Goal: Information Seeking & Learning: Check status

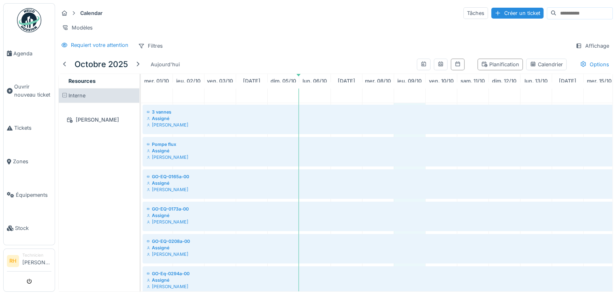
click at [405, 168] on div "Pompe flux Assigné Renaud Horent" at bounding box center [614, 152] width 947 height 33
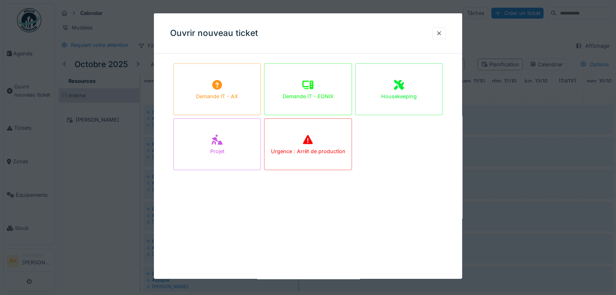
click at [99, 164] on div at bounding box center [308, 147] width 616 height 295
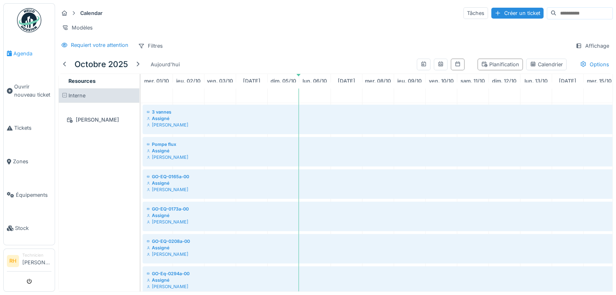
click at [18, 51] on span "Agenda" at bounding box center [32, 54] width 38 height 8
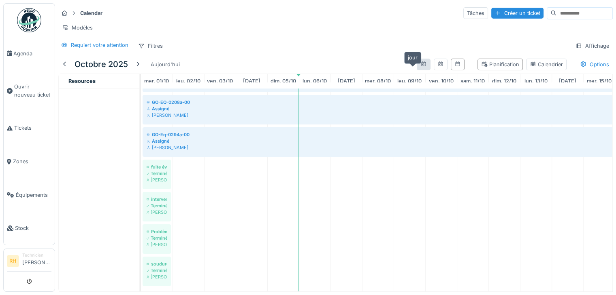
click at [420, 67] on icon at bounding box center [423, 64] width 6 height 5
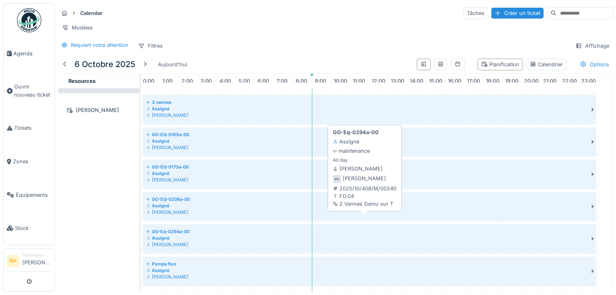
scroll to position [6, 0]
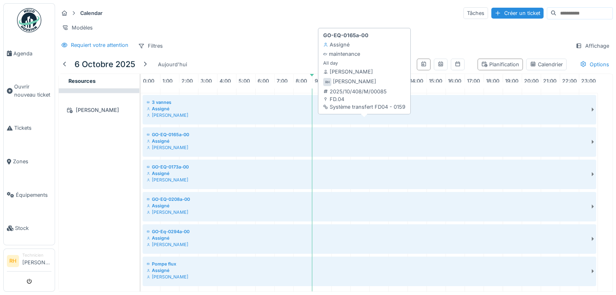
click at [171, 132] on div "GO-EQ-0165a-00" at bounding box center [368, 135] width 442 height 6
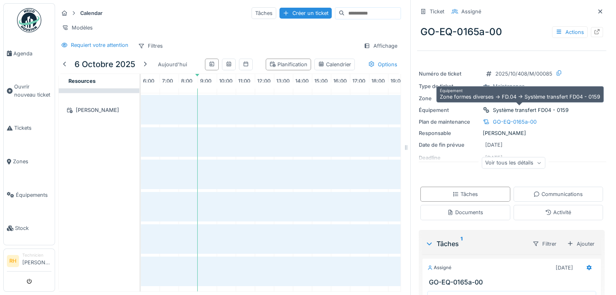
drag, startPoint x: 488, startPoint y: 104, endPoint x: 554, endPoint y: 119, distance: 68.6
click at [569, 140] on div "Date de fin prévue 25/10/2025" at bounding box center [511, 144] width 186 height 9
click at [544, 106] on div "Système transfert FD04 - 0159" at bounding box center [531, 110] width 76 height 8
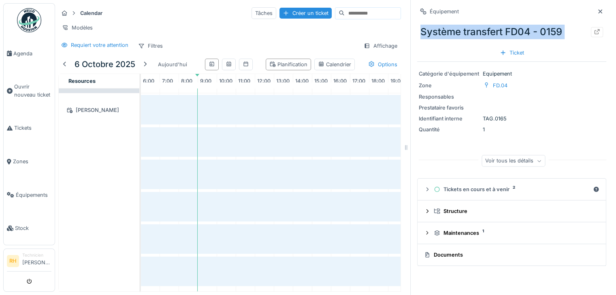
drag, startPoint x: 414, startPoint y: 24, endPoint x: 559, endPoint y: 40, distance: 145.4
click at [559, 40] on div "Système transfert FD04 - 0159 Ticket" at bounding box center [511, 39] width 189 height 42
copy div "Système transfert FD04 - 0159 Ticket"
click at [598, 9] on icon at bounding box center [600, 11] width 4 height 4
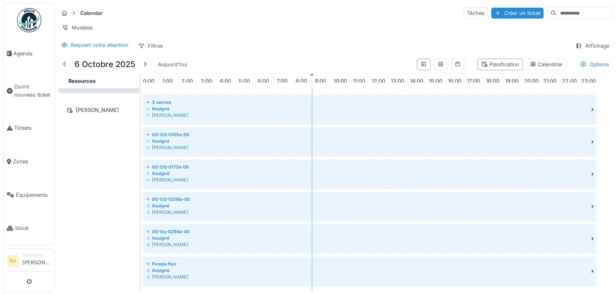
scroll to position [27, 4]
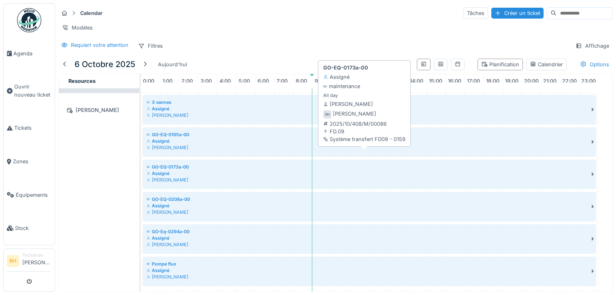
click at [193, 177] on div "[PERSON_NAME]" at bounding box center [368, 180] width 442 height 6
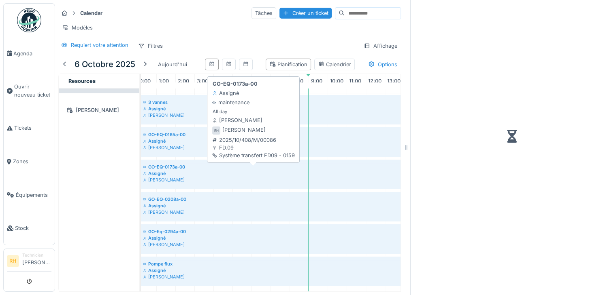
scroll to position [27, 115]
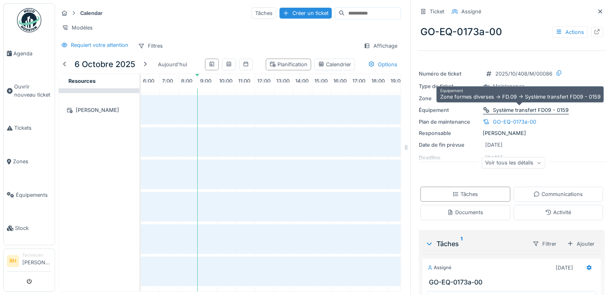
click at [510, 106] on div "Système transfert FD09 - 0159" at bounding box center [531, 110] width 76 height 8
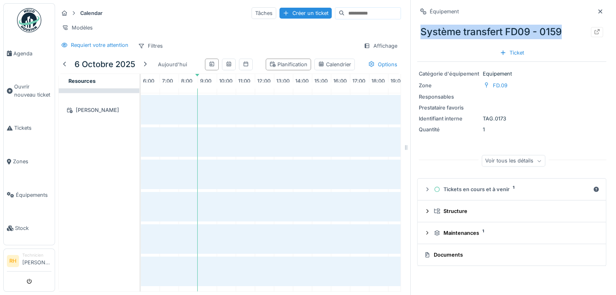
drag, startPoint x: 559, startPoint y: 24, endPoint x: 414, endPoint y: 21, distance: 144.5
click at [417, 21] on div "Système transfert FD09 - 0159" at bounding box center [511, 31] width 189 height 21
copy div "Système transfert FD09 - 0159"
click at [597, 9] on icon at bounding box center [600, 11] width 6 height 5
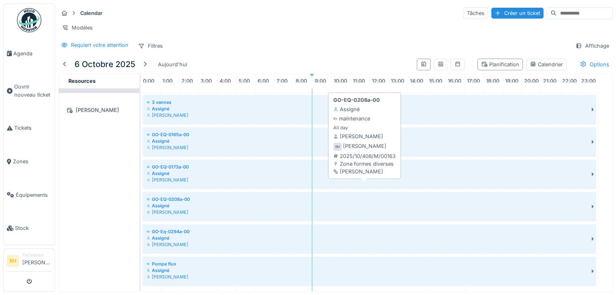
click at [176, 203] on div "Assigné" at bounding box center [368, 206] width 442 height 6
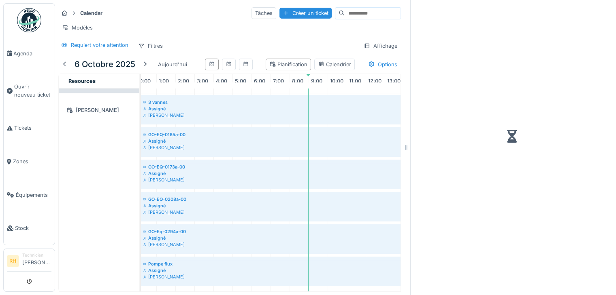
scroll to position [27, 115]
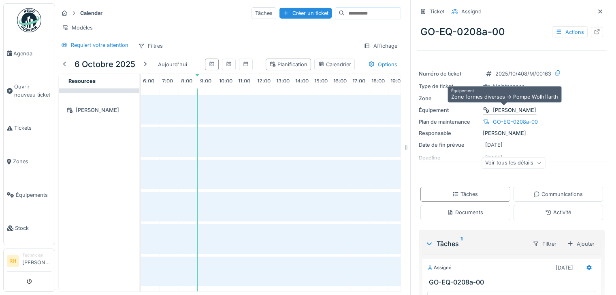
click at [510, 106] on div "Pompe Wolhffarth" at bounding box center [514, 110] width 43 height 8
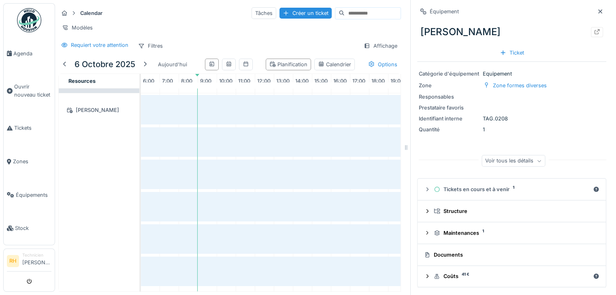
drag, startPoint x: 502, startPoint y: 25, endPoint x: 414, endPoint y: 23, distance: 87.4
click at [417, 23] on div "Pompe Wolhffarth" at bounding box center [511, 31] width 189 height 21
copy div "Pompe Wolhffarth"
click at [597, 9] on icon at bounding box center [600, 11] width 6 height 5
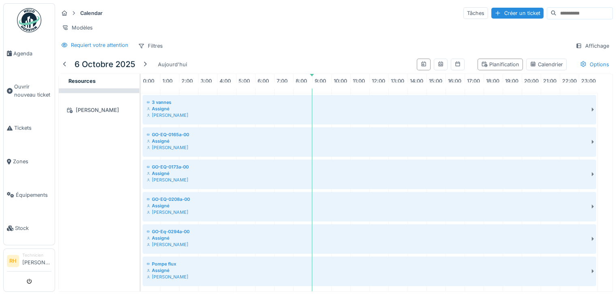
scroll to position [27, 4]
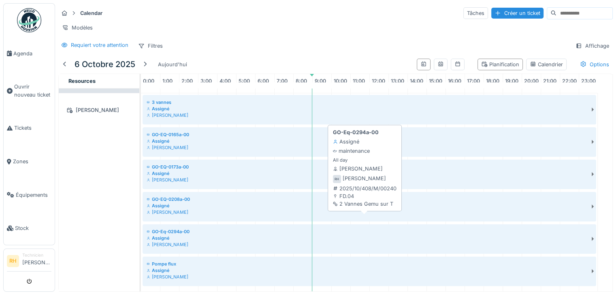
click at [165, 229] on div "GO-Eq-0294a-00" at bounding box center [368, 232] width 442 height 6
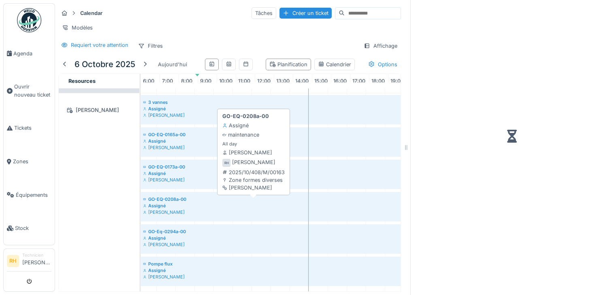
scroll to position [27, 115]
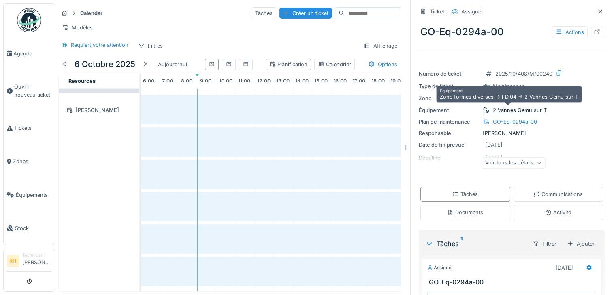
click at [516, 106] on div "2 Vannes Gemu sur T" at bounding box center [520, 110] width 54 height 8
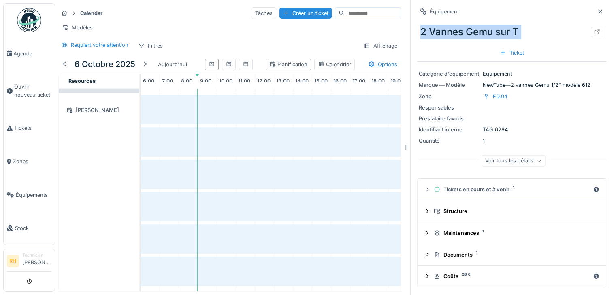
drag, startPoint x: 419, startPoint y: 30, endPoint x: 512, endPoint y: 34, distance: 92.8
click at [512, 34] on div "2 Vannes Gemu sur T" at bounding box center [511, 31] width 189 height 21
click at [15, 158] on span "Zones" at bounding box center [32, 162] width 38 height 8
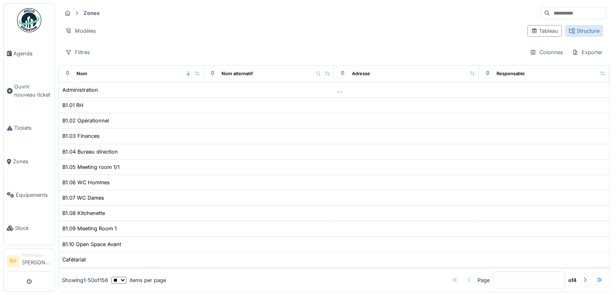
click at [568, 30] on icon at bounding box center [571, 30] width 6 height 5
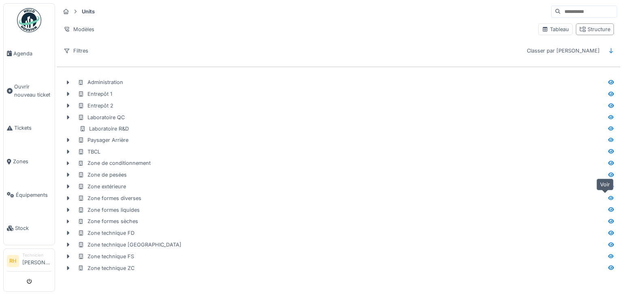
click at [608, 196] on icon at bounding box center [611, 198] width 6 height 4
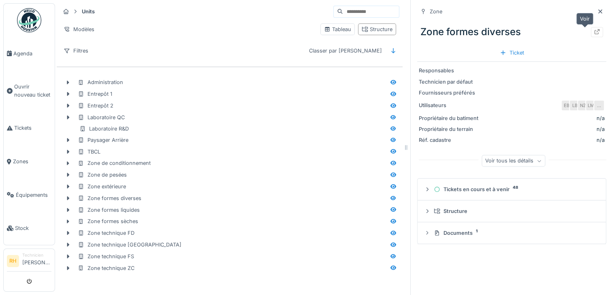
click at [593, 35] on div at bounding box center [596, 32] width 6 height 8
click at [390, 161] on icon at bounding box center [393, 163] width 6 height 4
click at [593, 32] on icon at bounding box center [596, 31] width 6 height 5
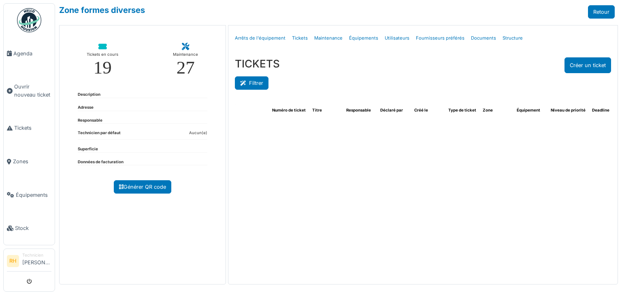
click at [255, 84] on button "Filtrer" at bounding box center [252, 82] width 34 height 13
select select "***"
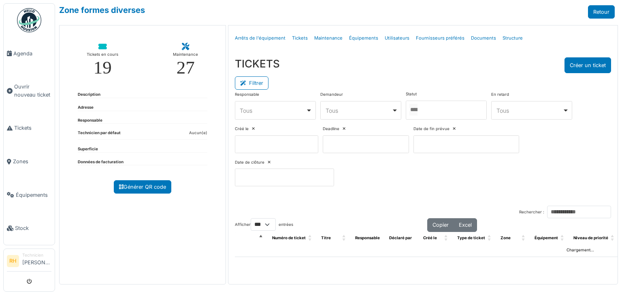
click at [448, 116] on div at bounding box center [446, 110] width 81 height 19
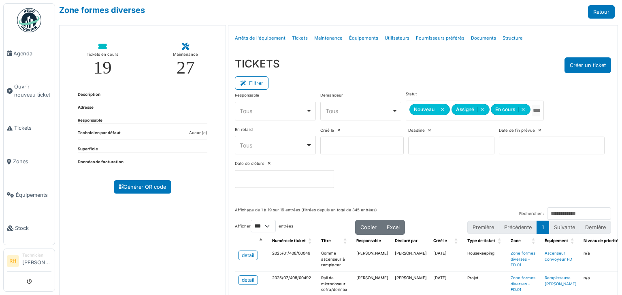
click at [448, 67] on div "TICKETS Créer un ticket" at bounding box center [423, 65] width 376 height 16
click at [549, 161] on div "Responsable **** Tous Remove item Tous Axel Koskas Julien André Nicolas Declerc…" at bounding box center [423, 142] width 376 height 103
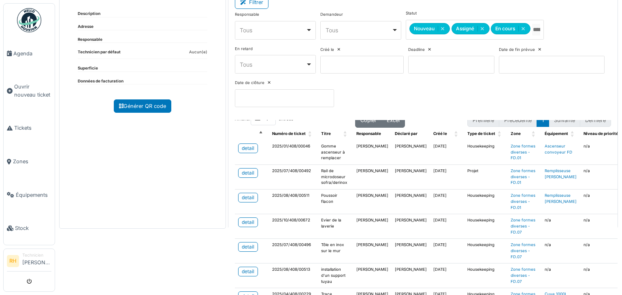
scroll to position [40, 0]
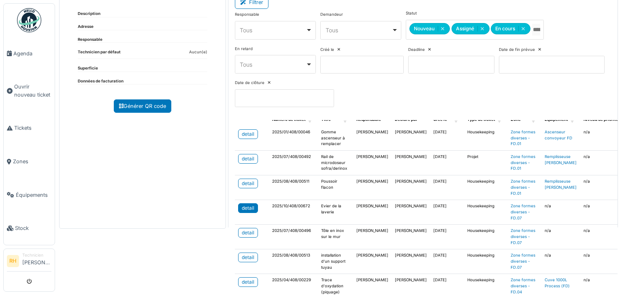
click at [242, 205] on div "detail" at bounding box center [248, 208] width 13 height 7
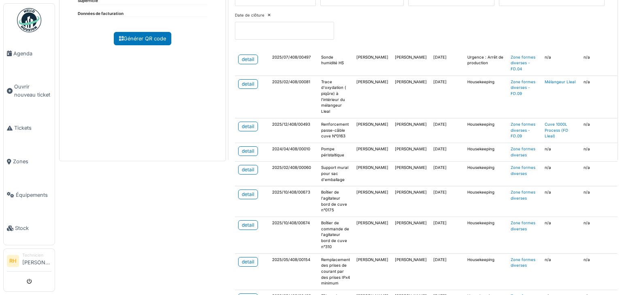
scroll to position [162, 0]
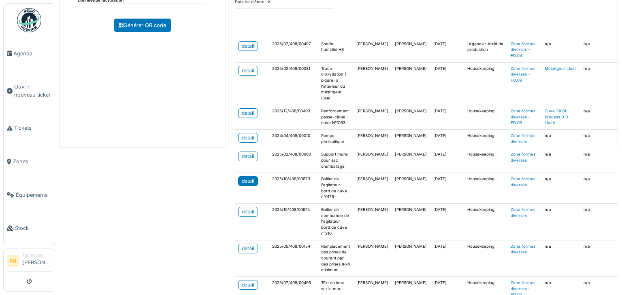
click at [250, 178] on div "detail" at bounding box center [248, 181] width 13 height 7
click at [250, 245] on div "detail" at bounding box center [248, 248] width 13 height 7
click at [242, 208] on div "detail" at bounding box center [248, 211] width 13 height 7
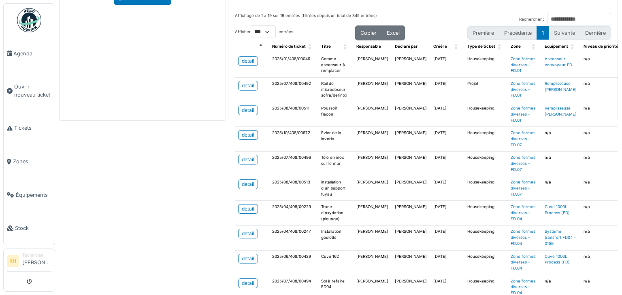
scroll to position [0, 0]
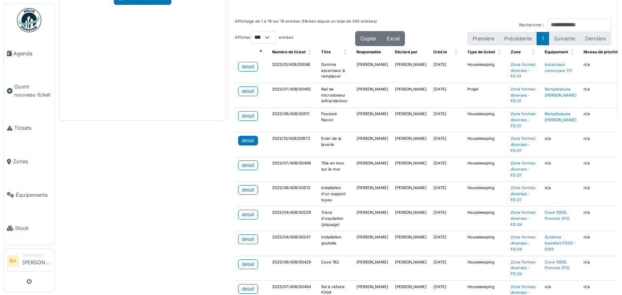
click at [244, 138] on div "detail" at bounding box center [248, 140] width 13 height 7
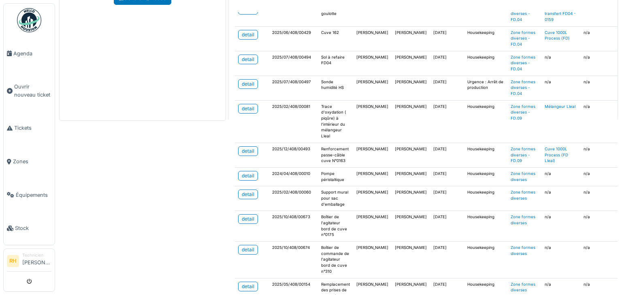
scroll to position [243, 0]
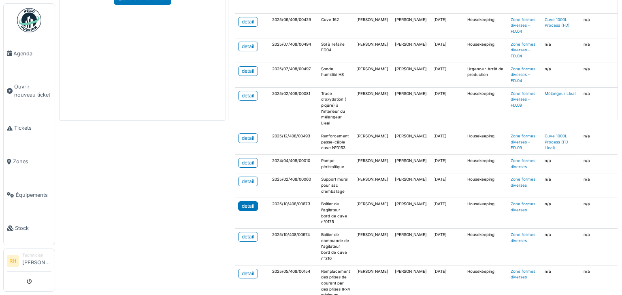
click at [247, 204] on div "detail" at bounding box center [248, 206] width 13 height 7
click at [200, 144] on div "Zone formes diverses Retour Tickets en cours 19 Maintenance 27 Description Adre…" at bounding box center [338, 147] width 567 height 295
click at [247, 160] on div "detail" at bounding box center [248, 162] width 13 height 7
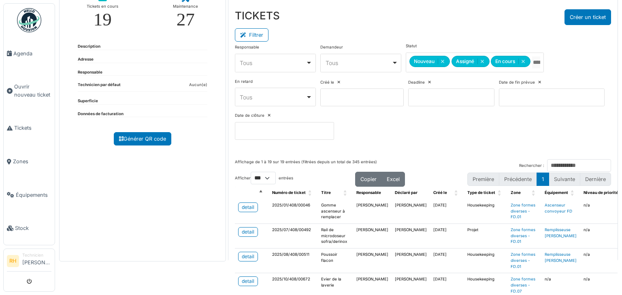
scroll to position [0, 0]
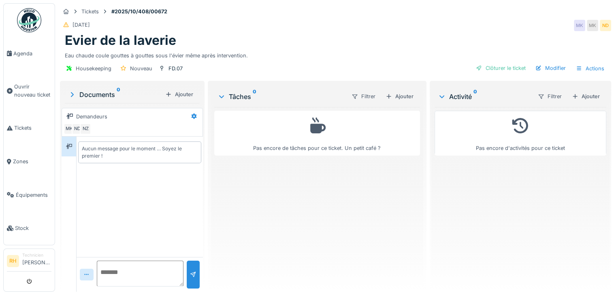
click at [131, 271] on textarea at bounding box center [140, 274] width 87 height 26
type textarea "**********"
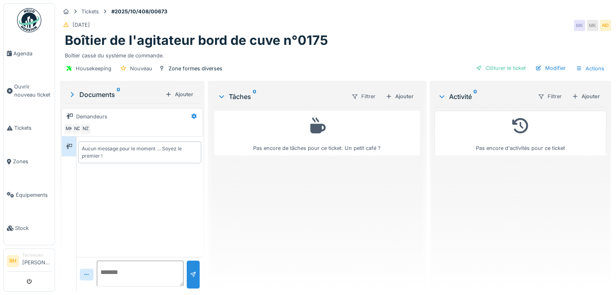
click at [409, 38] on div "Boîtier de l'agitateur bord de cuve n°0175" at bounding box center [335, 40] width 541 height 15
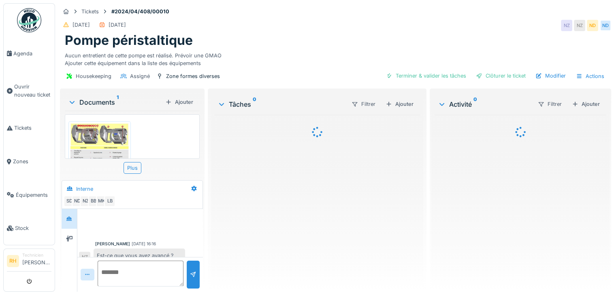
scroll to position [351, 0]
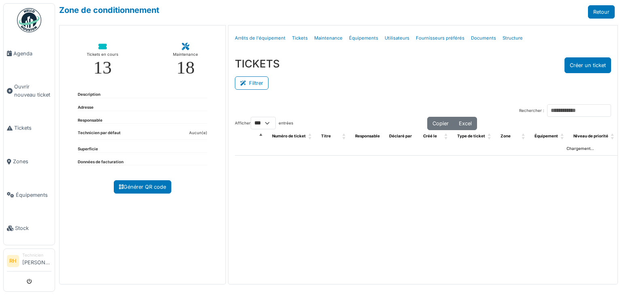
select select "***"
drag, startPoint x: 253, startPoint y: 83, endPoint x: 291, endPoint y: 84, distance: 38.9
click at [253, 82] on button "Filtrer" at bounding box center [252, 82] width 34 height 13
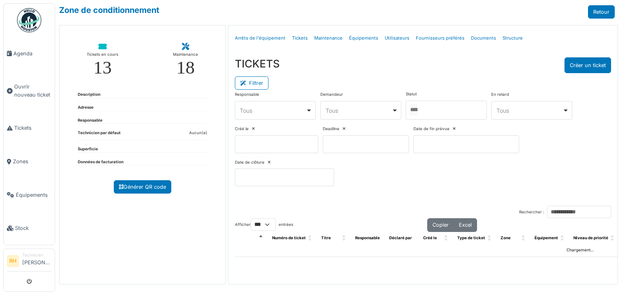
click at [417, 114] on input "Tous" at bounding box center [413, 110] width 8 height 12
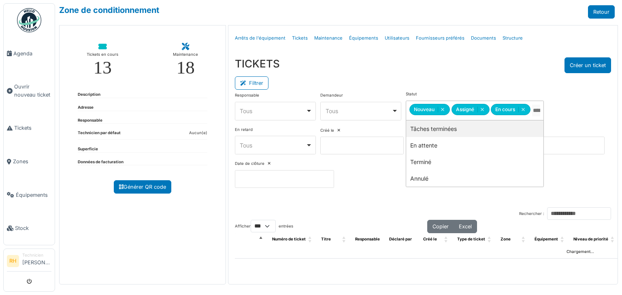
click at [422, 68] on div "TICKETS Créer un ticket" at bounding box center [423, 65] width 376 height 16
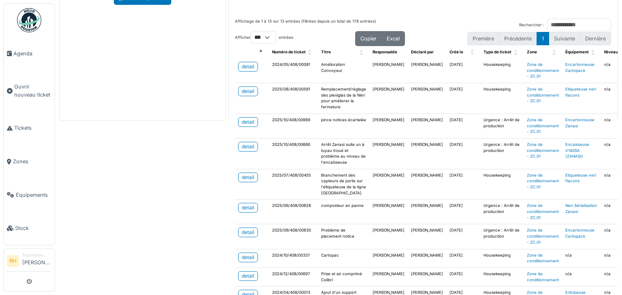
drag, startPoint x: 152, startPoint y: 154, endPoint x: 170, endPoint y: 60, distance: 95.7
click at [153, 154] on div "Zone de conditionnement Retour Tickets en cours 13 Maintenance 18 Description A…" at bounding box center [338, 147] width 567 height 295
